Goal: Navigation & Orientation: Find specific page/section

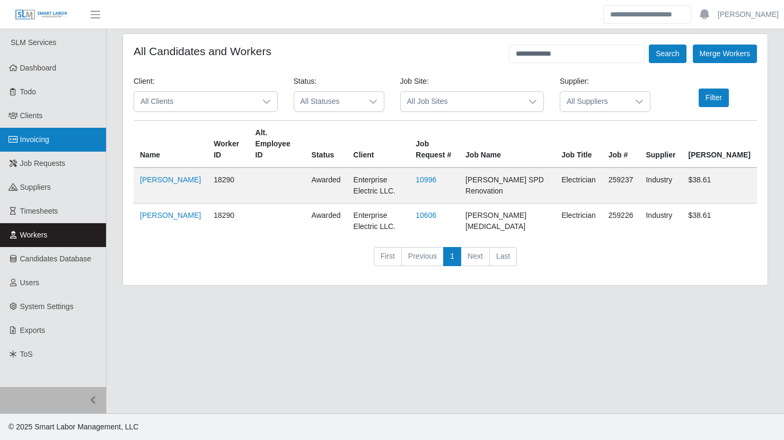
click at [55, 147] on link "Invoicing" at bounding box center [53, 140] width 106 height 24
